Goal: Task Accomplishment & Management: Manage account settings

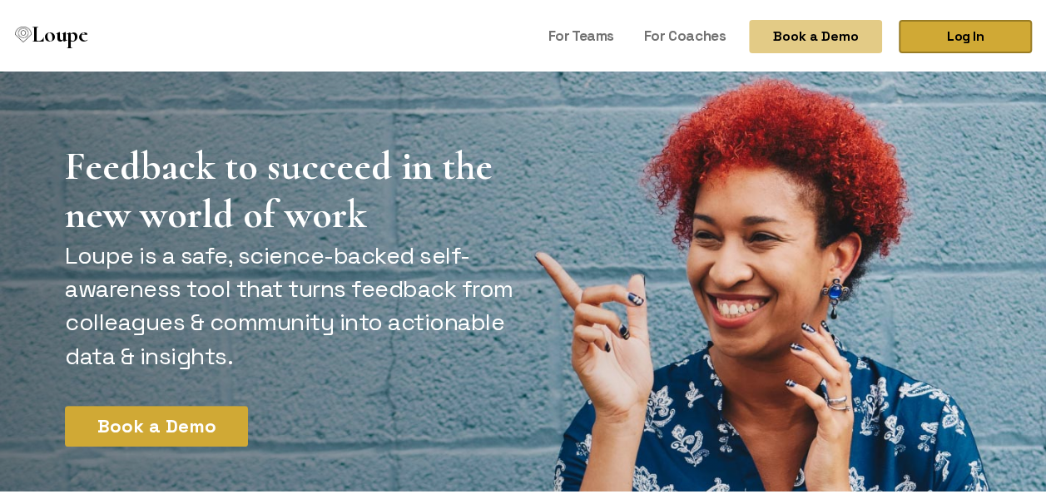
click at [955, 42] on link "Log In" at bounding box center [965, 33] width 133 height 33
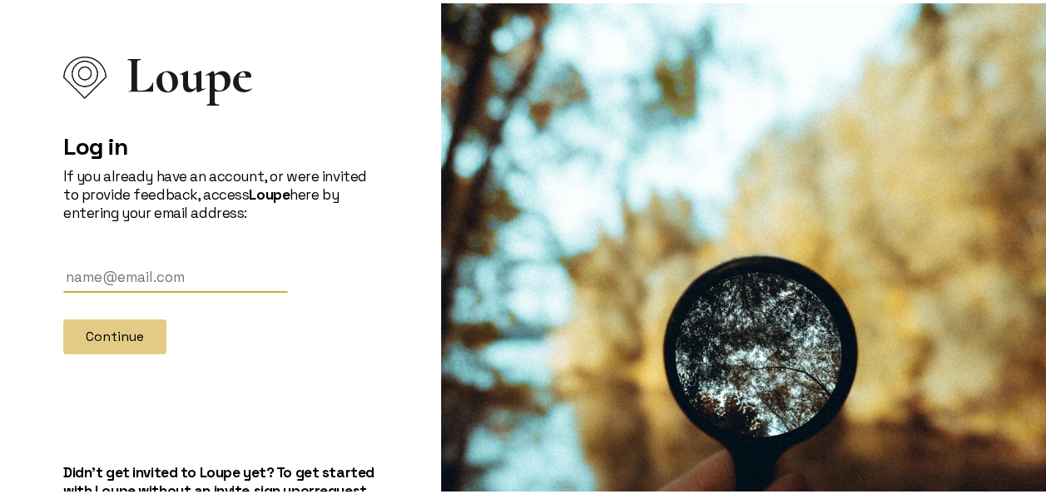
click at [95, 268] on input "text" at bounding box center [175, 274] width 225 height 31
drag, startPoint x: 230, startPoint y: 278, endPoint x: -3, endPoint y: 285, distance: 233.1
click at [0, 285] on html "Loupe Log in If you already have an account, or were invited to provide feedbac…" at bounding box center [529, 247] width 1059 height 494
type input "[EMAIL_ADDRESS][DOMAIN_NAME]"
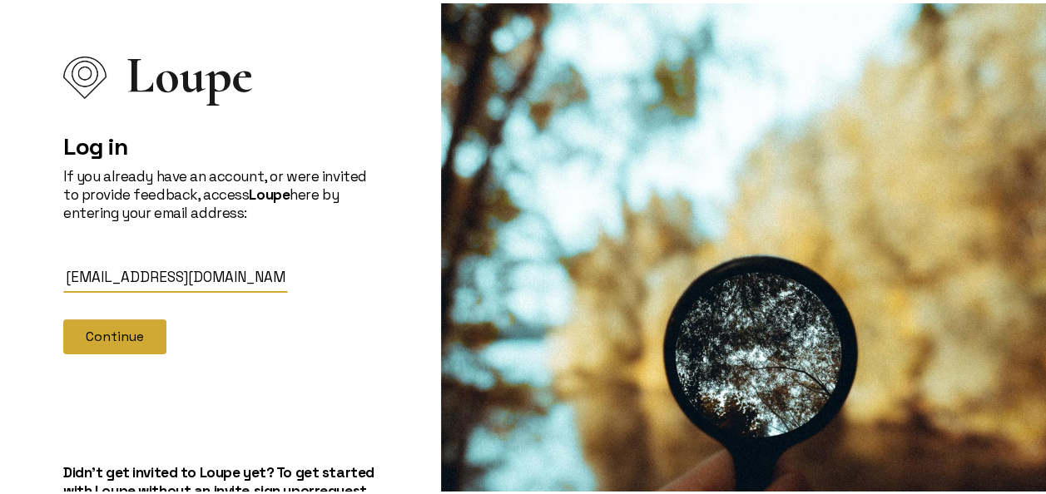
click at [126, 335] on button "Continue" at bounding box center [114, 333] width 103 height 35
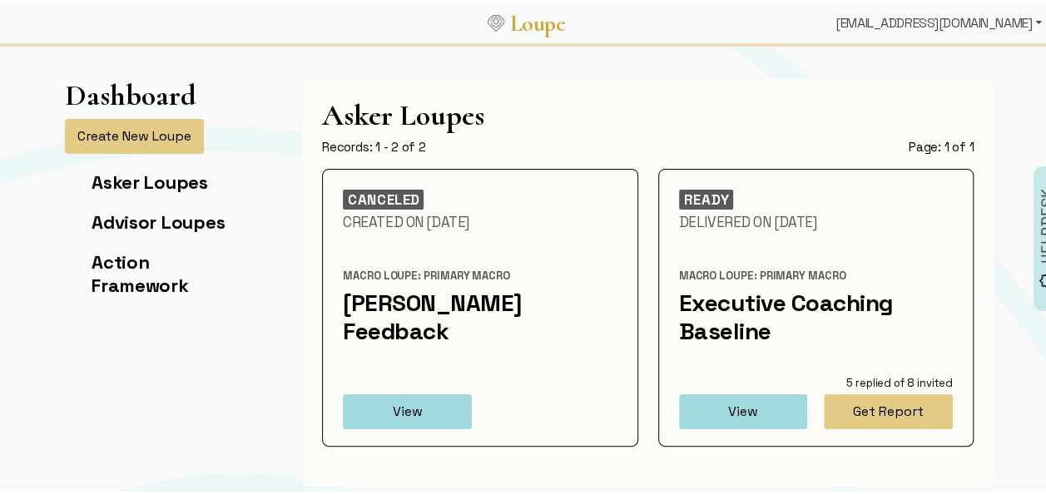
click at [977, 23] on div "annesandberg@predictsuccess.com" at bounding box center [939, 19] width 220 height 33
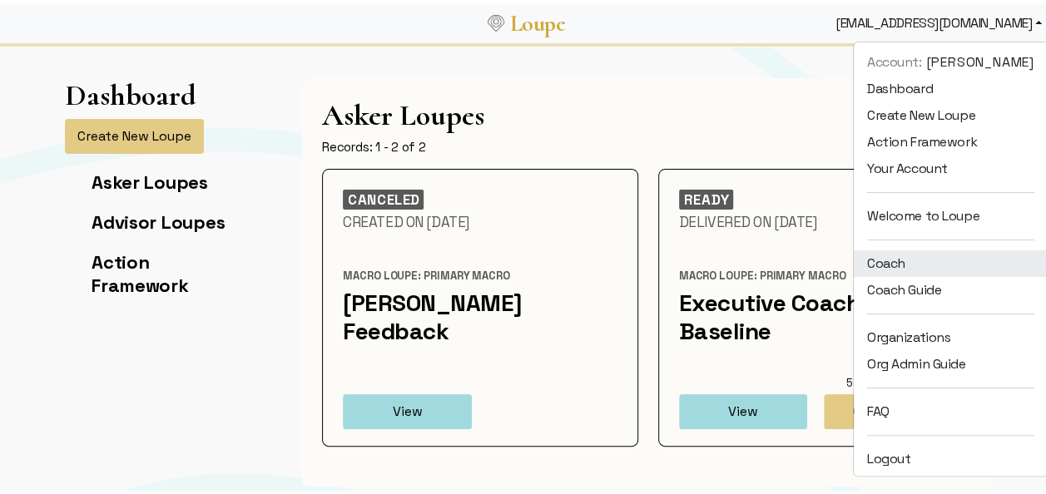
click at [909, 256] on link "Coach" at bounding box center [951, 260] width 194 height 27
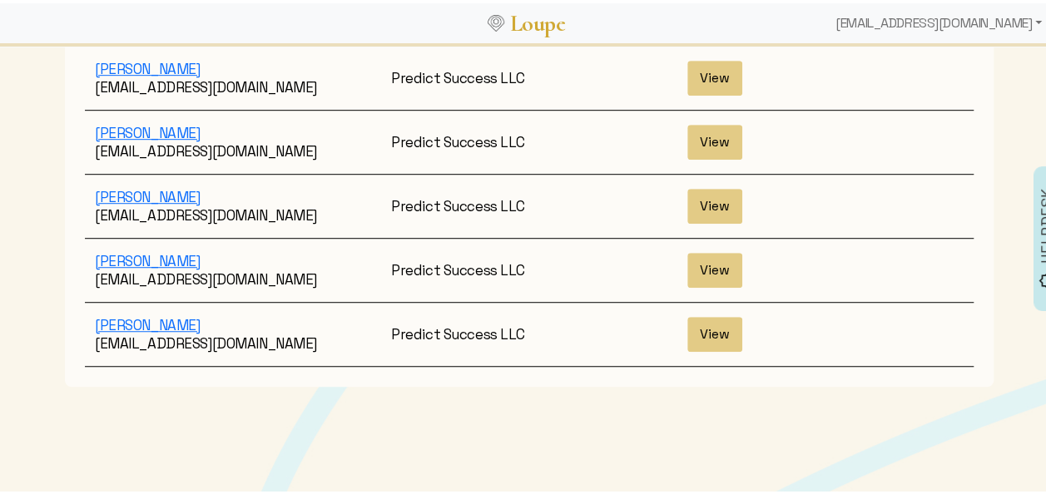
scroll to position [435, 0]
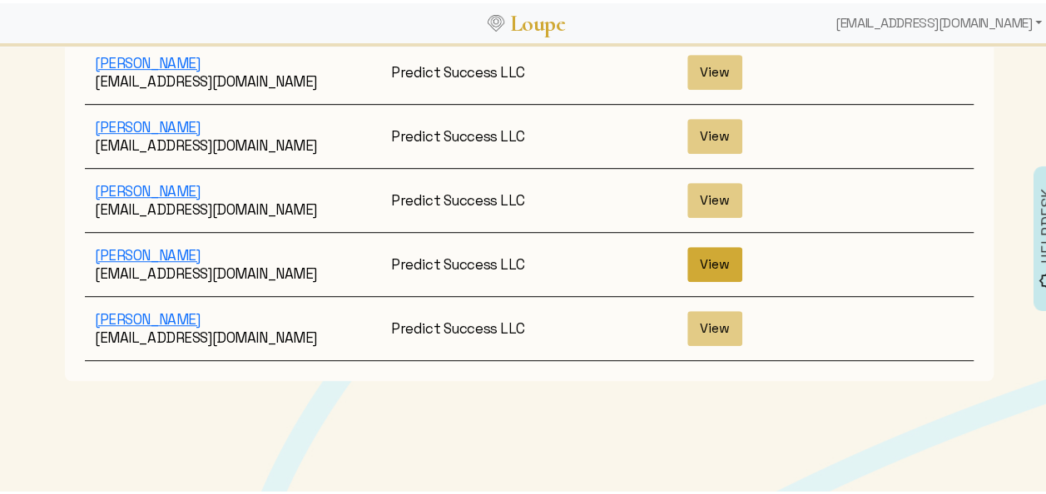
click at [710, 244] on button "View" at bounding box center [714, 261] width 55 height 35
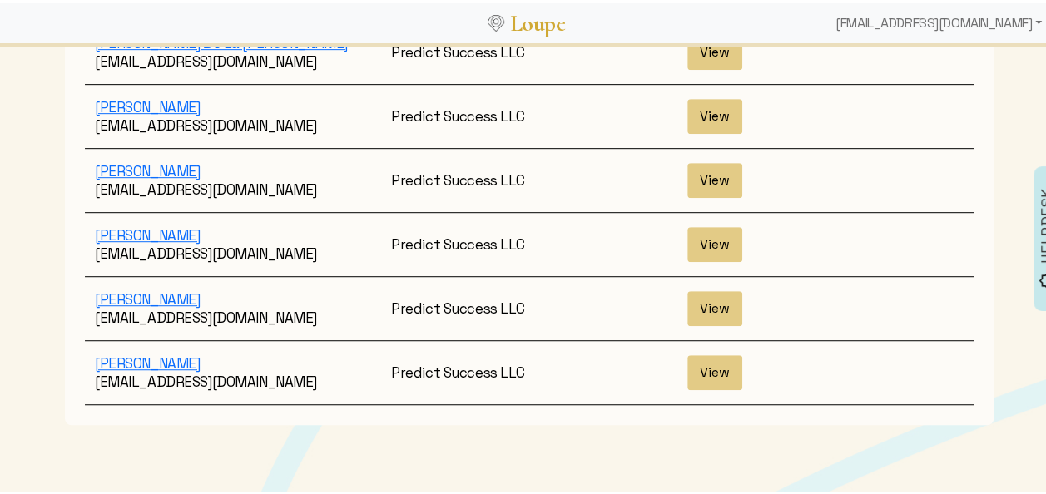
scroll to position [435, 0]
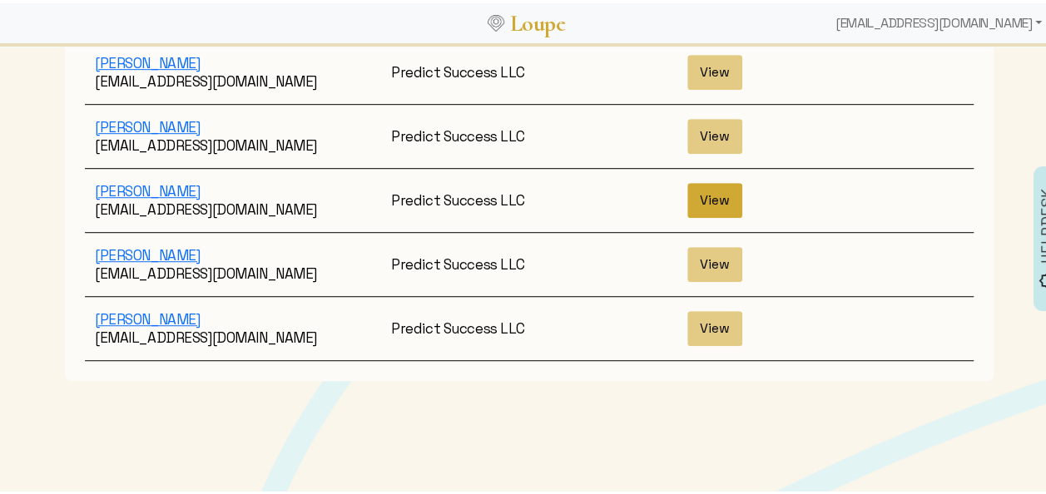
click at [719, 180] on button "View" at bounding box center [714, 197] width 55 height 35
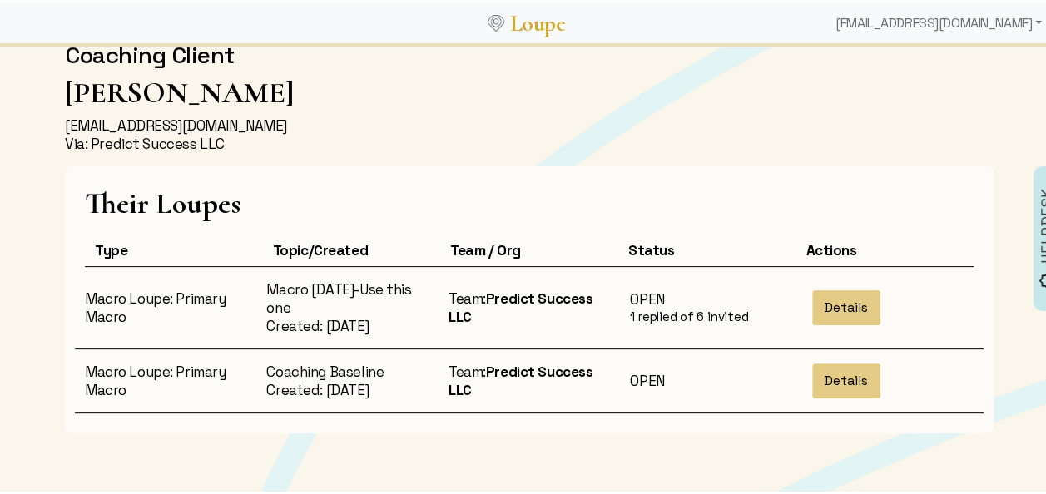
scroll to position [119, 0]
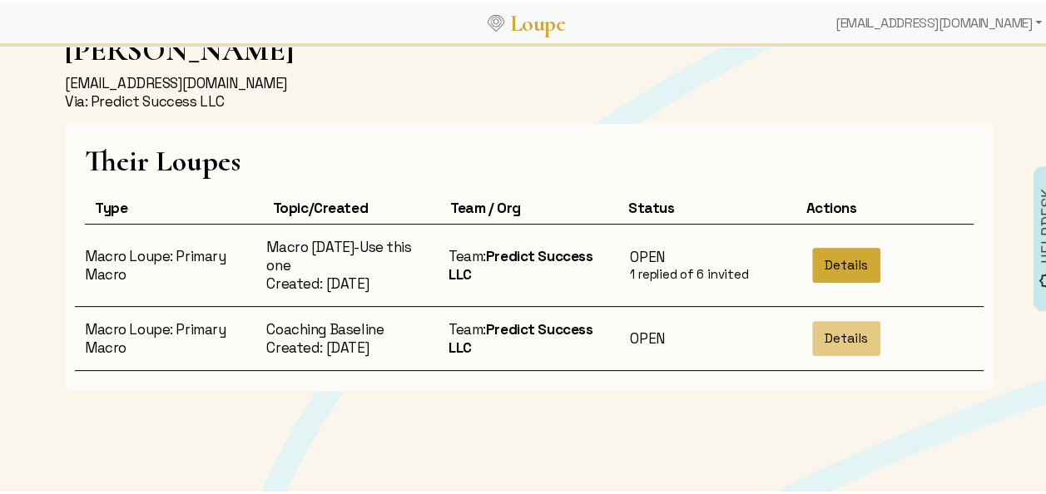
click at [855, 254] on button "Details" at bounding box center [846, 262] width 68 height 35
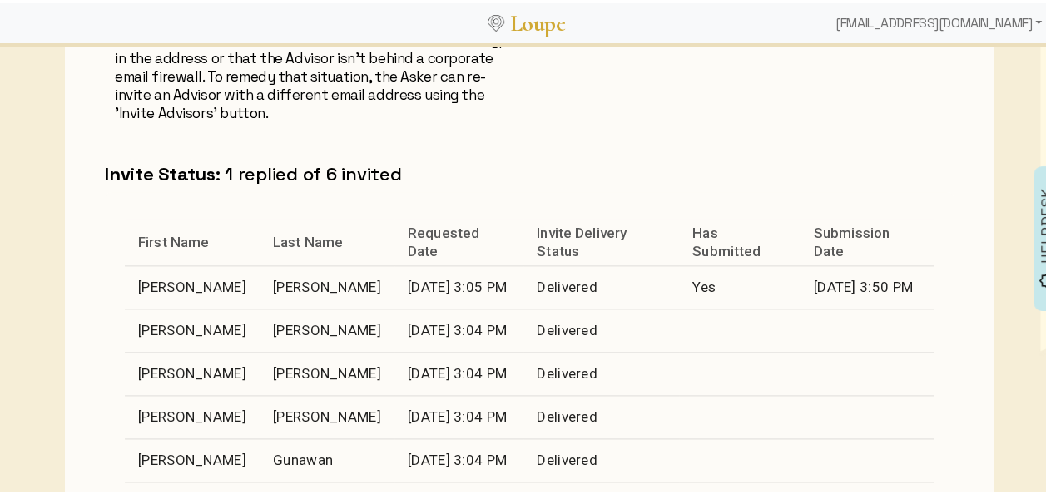
scroll to position [874, 0]
